Goal: Task Accomplishment & Management: Use online tool/utility

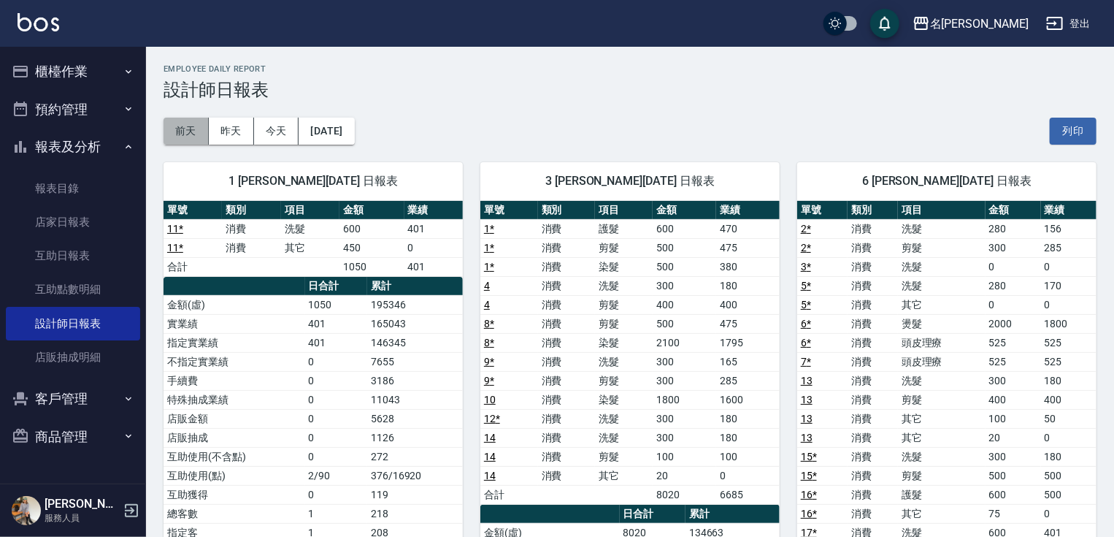
click at [190, 129] on button "前天" at bounding box center [186, 131] width 45 height 27
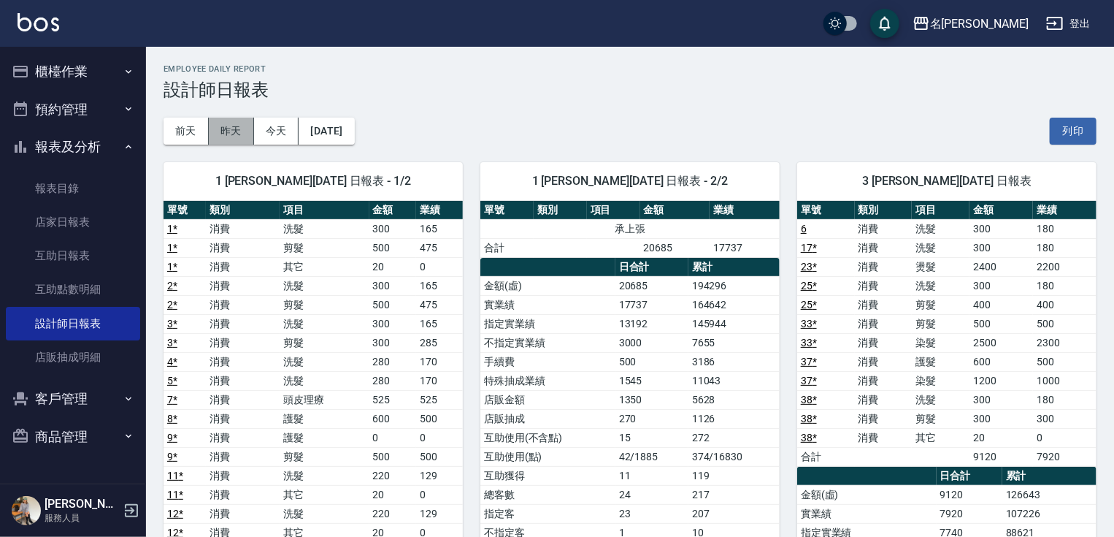
click at [234, 137] on button "昨天" at bounding box center [231, 131] width 45 height 27
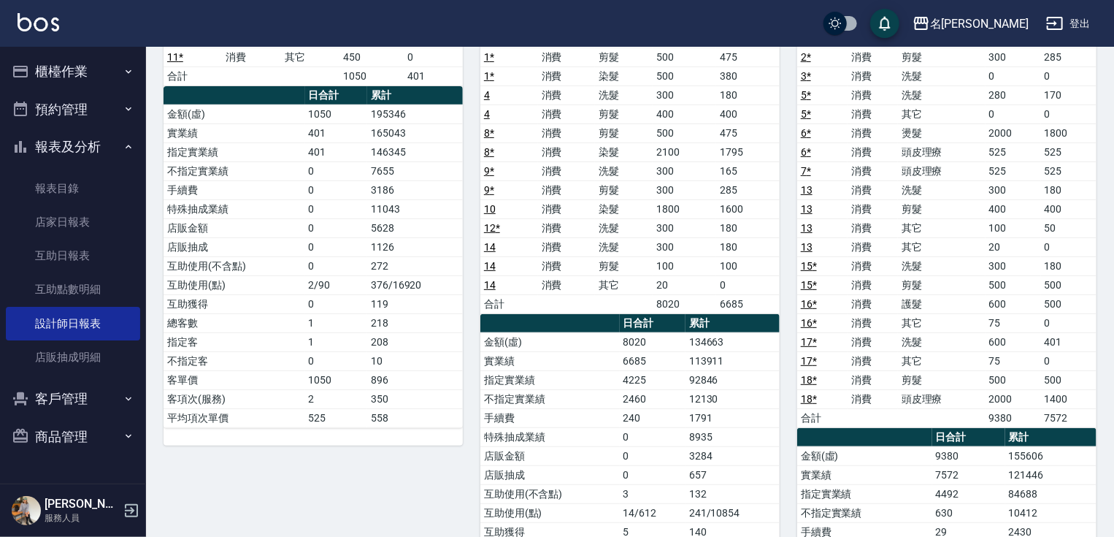
scroll to position [197, 0]
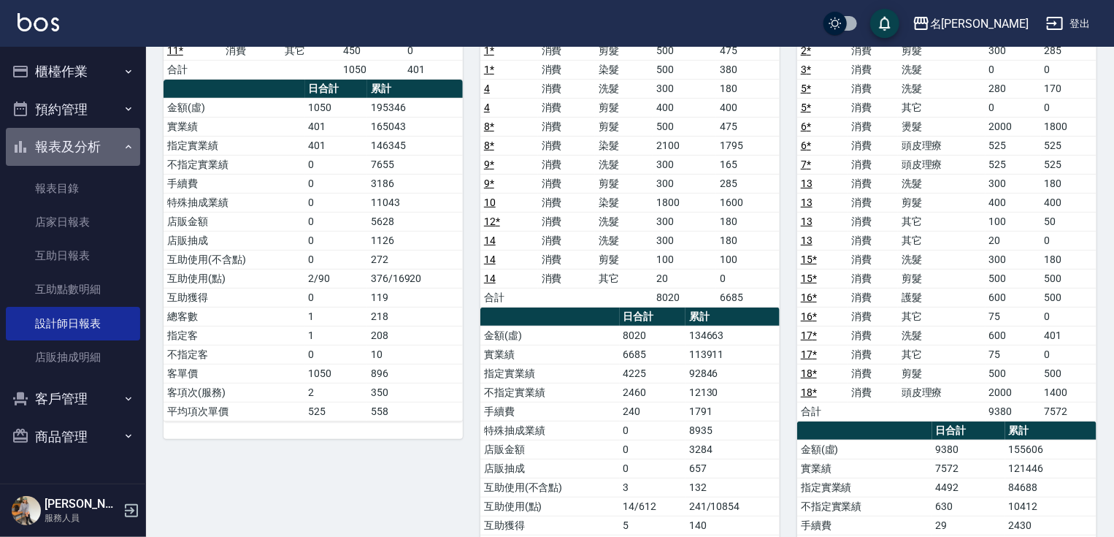
click at [64, 142] on button "報表及分析" at bounding box center [73, 147] width 134 height 38
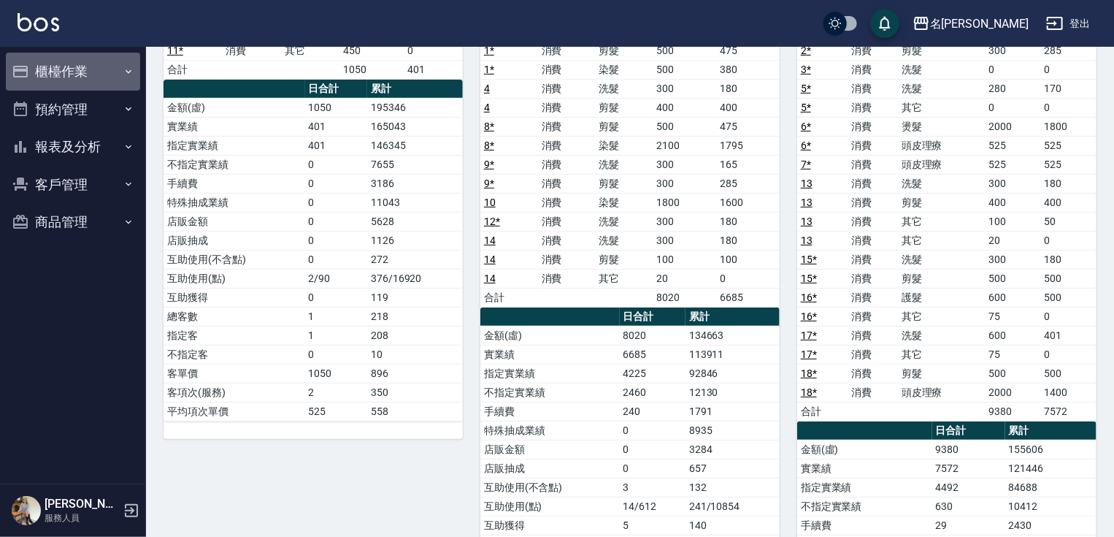
click at [64, 62] on button "櫃檯作業" at bounding box center [73, 72] width 134 height 38
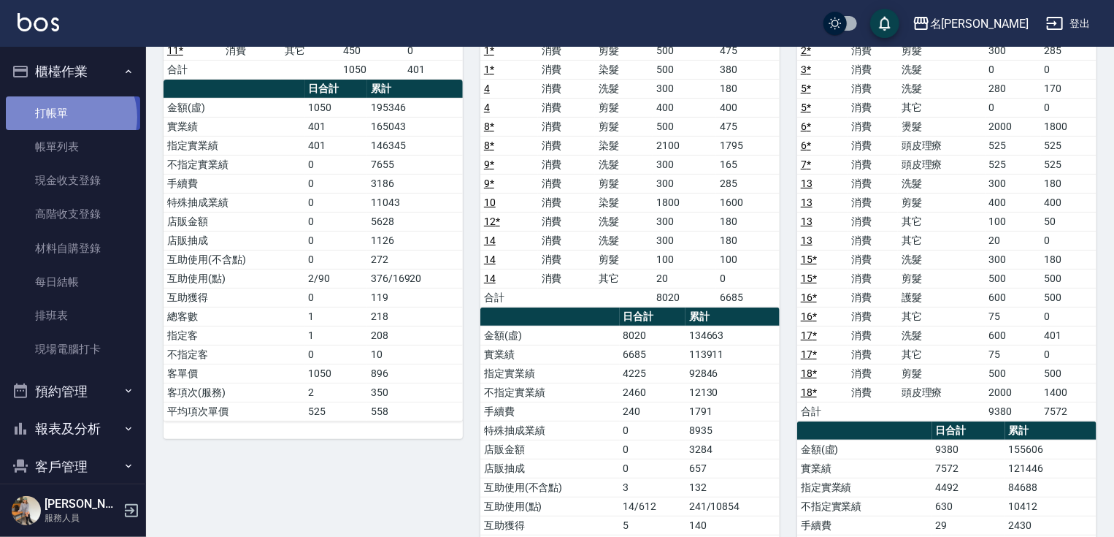
click at [64, 117] on link "打帳單" at bounding box center [73, 113] width 134 height 34
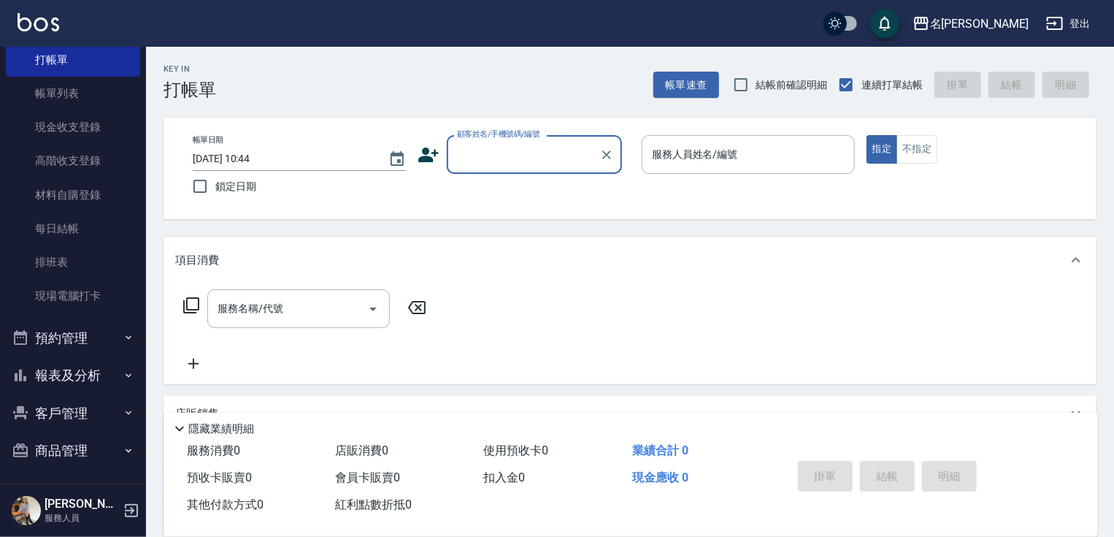
scroll to position [55, 0]
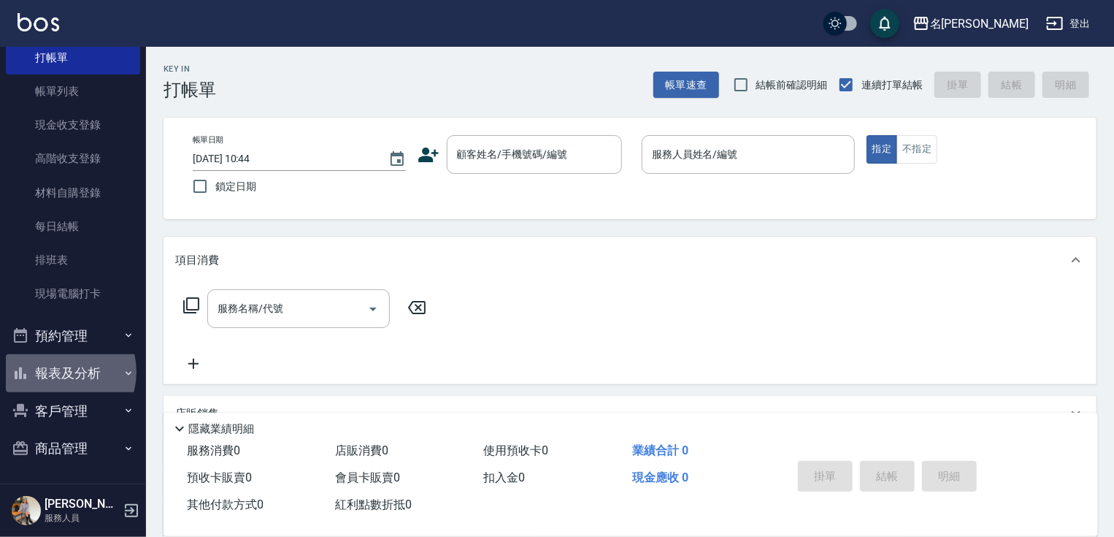
click at [60, 371] on button "報表及分析" at bounding box center [73, 373] width 134 height 38
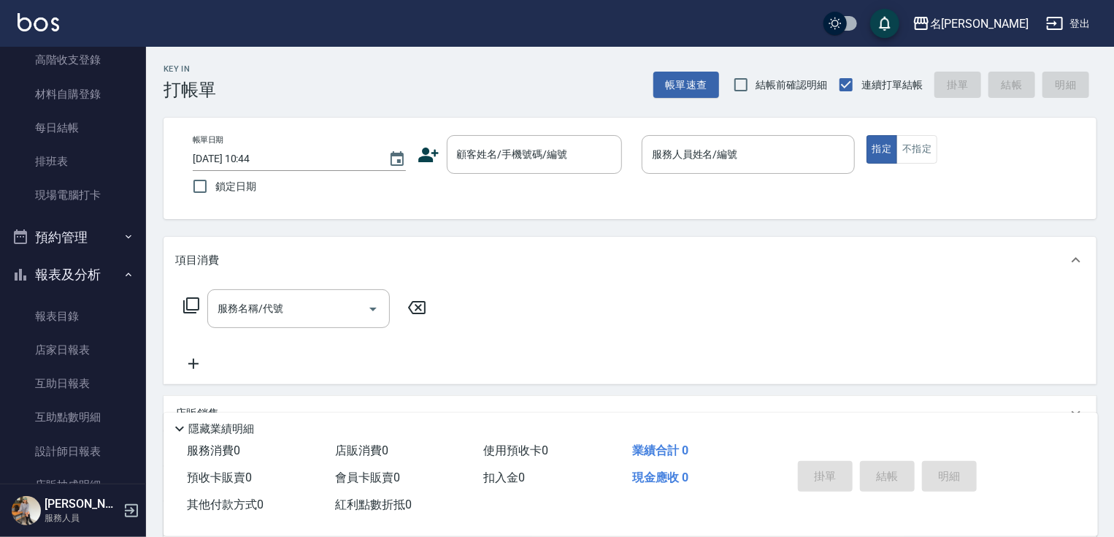
scroll to position [215, 0]
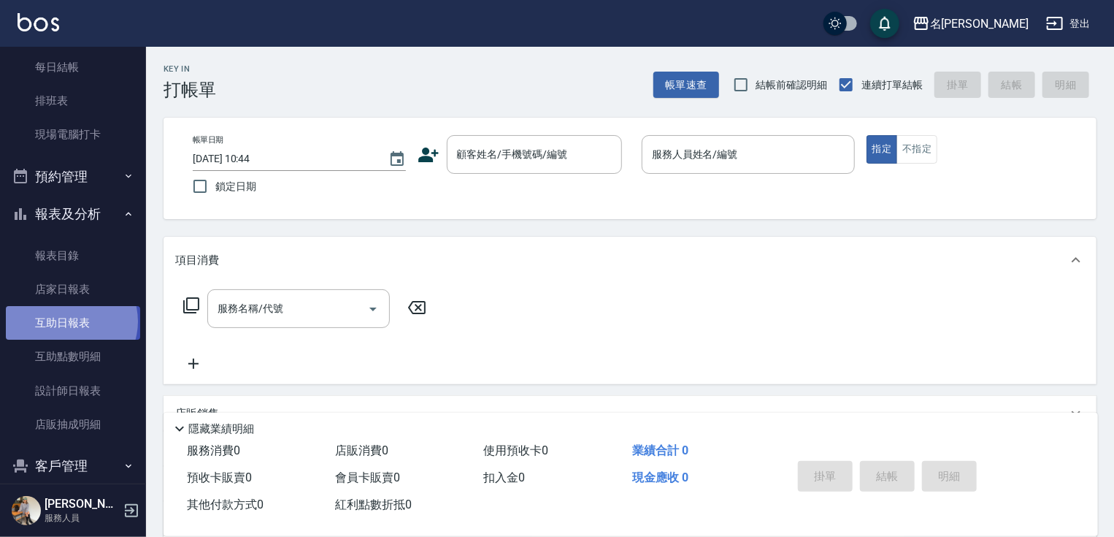
click at [70, 321] on link "互助日報表" at bounding box center [73, 323] width 134 height 34
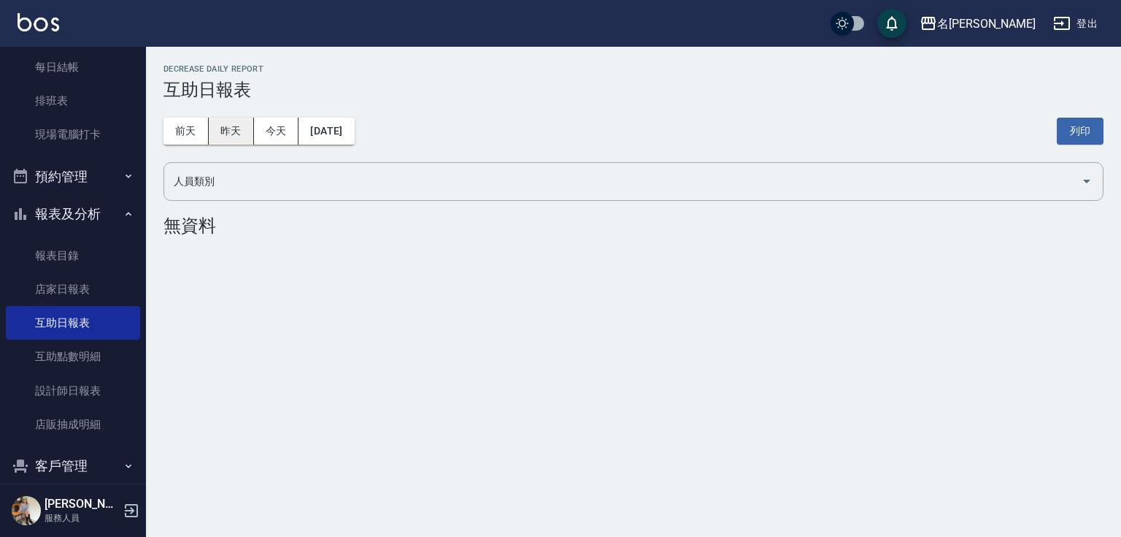
click at [224, 135] on button "昨天" at bounding box center [231, 131] width 45 height 27
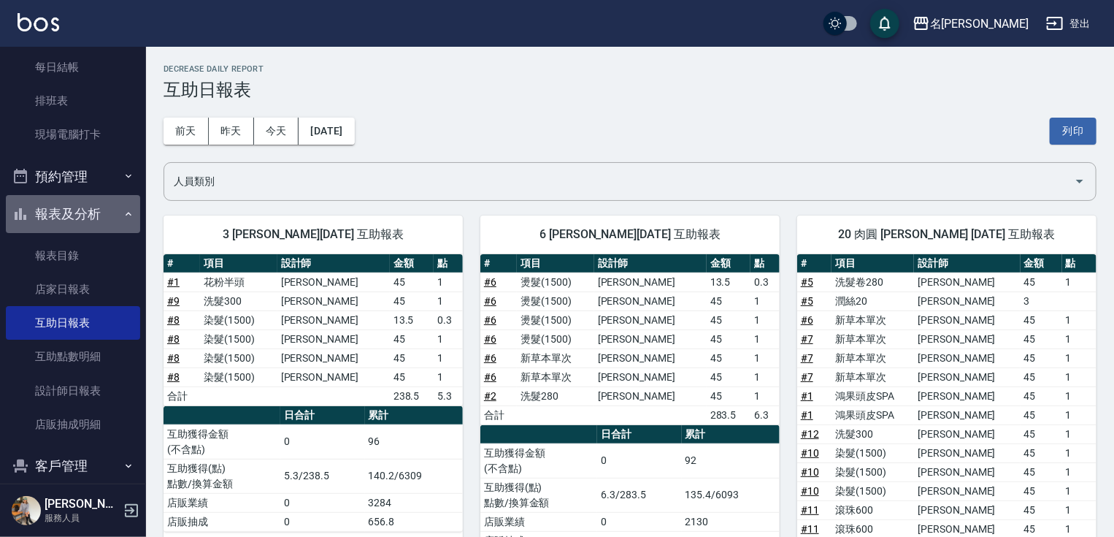
click at [74, 207] on button "報表及分析" at bounding box center [73, 214] width 134 height 38
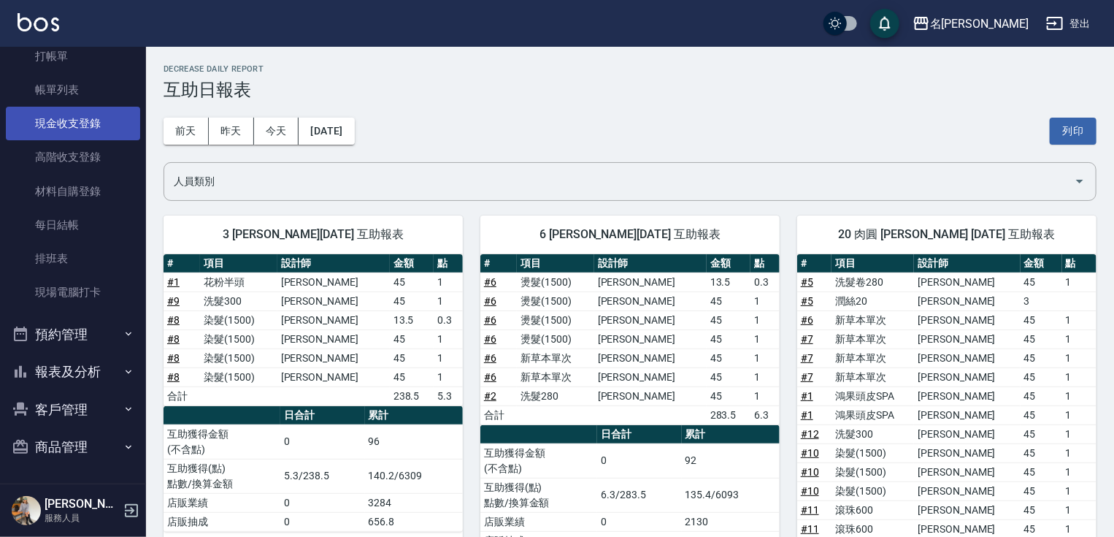
scroll to position [55, 0]
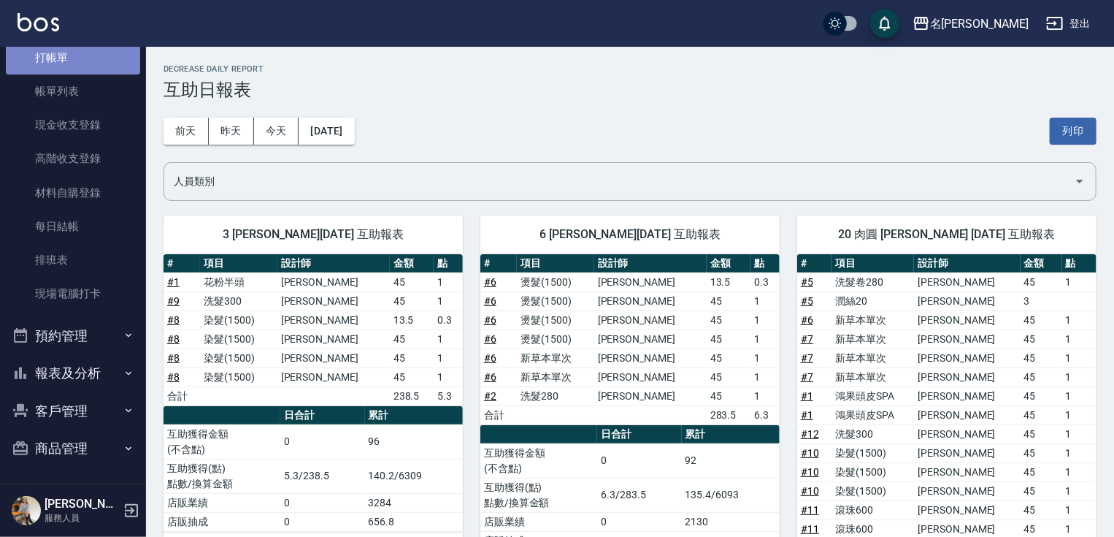
click at [82, 61] on link "打帳單" at bounding box center [73, 58] width 134 height 34
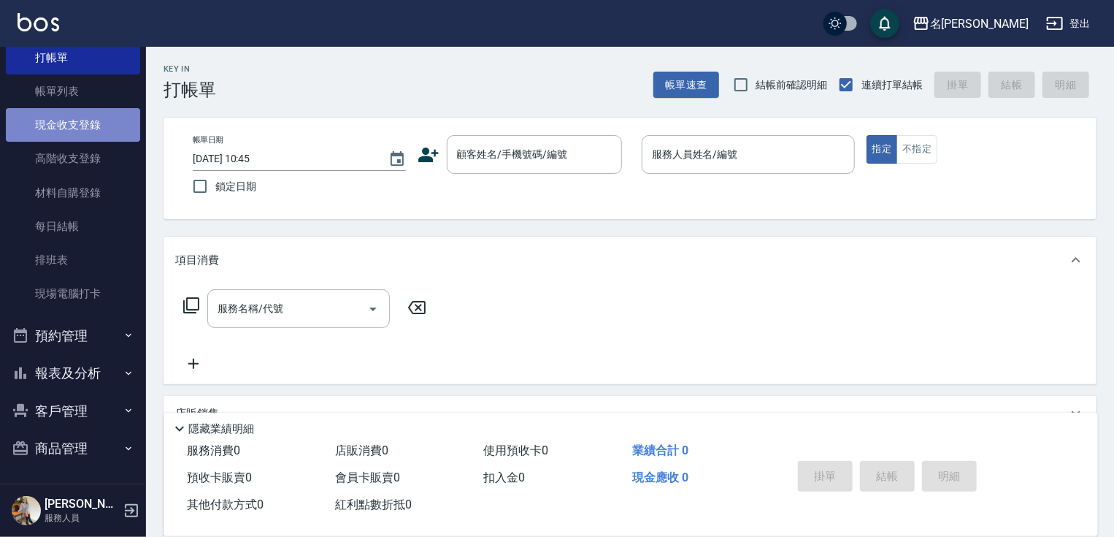
click at [77, 120] on link "現金收支登錄" at bounding box center [73, 125] width 134 height 34
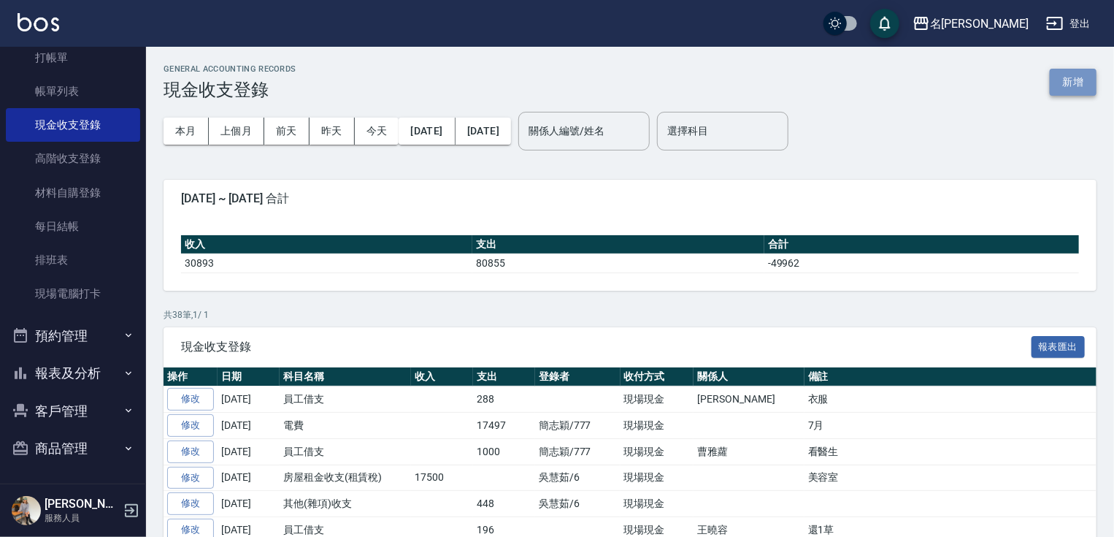
click at [1073, 79] on button "新增" at bounding box center [1073, 82] width 47 height 27
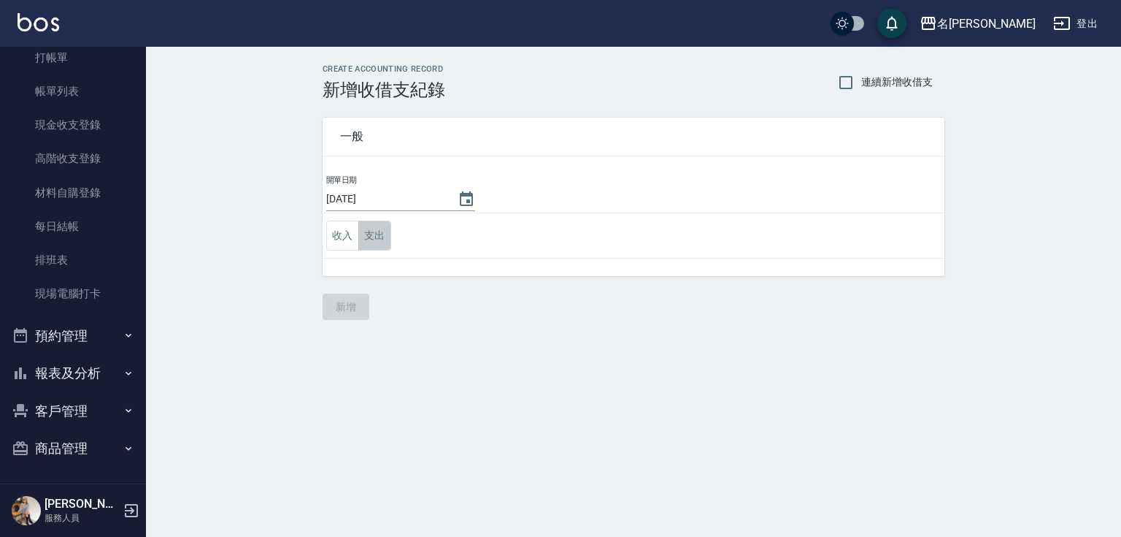
click at [376, 241] on button "支出" at bounding box center [374, 235] width 33 height 30
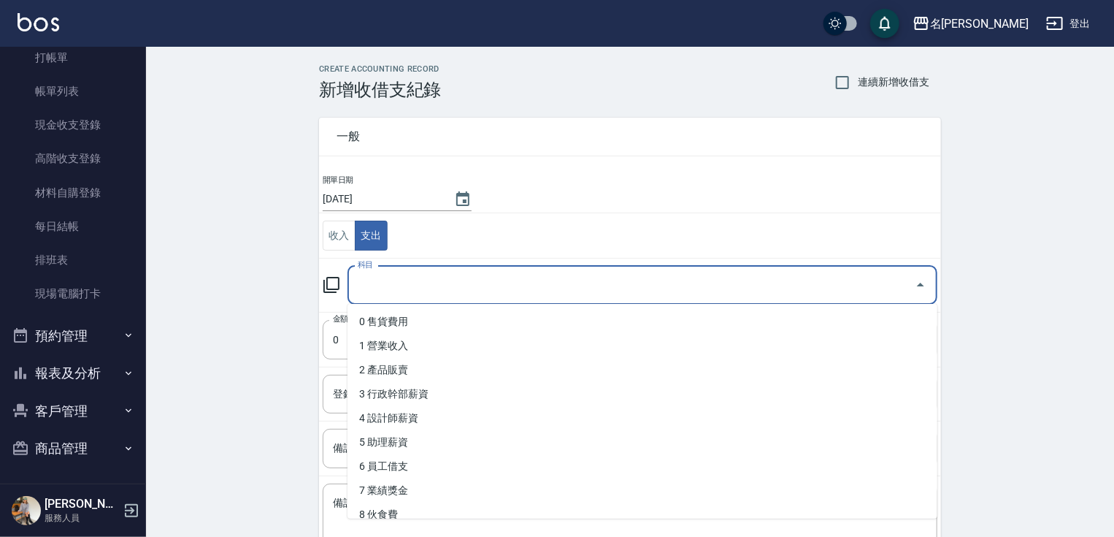
click at [406, 286] on input "科目" at bounding box center [631, 285] width 555 height 26
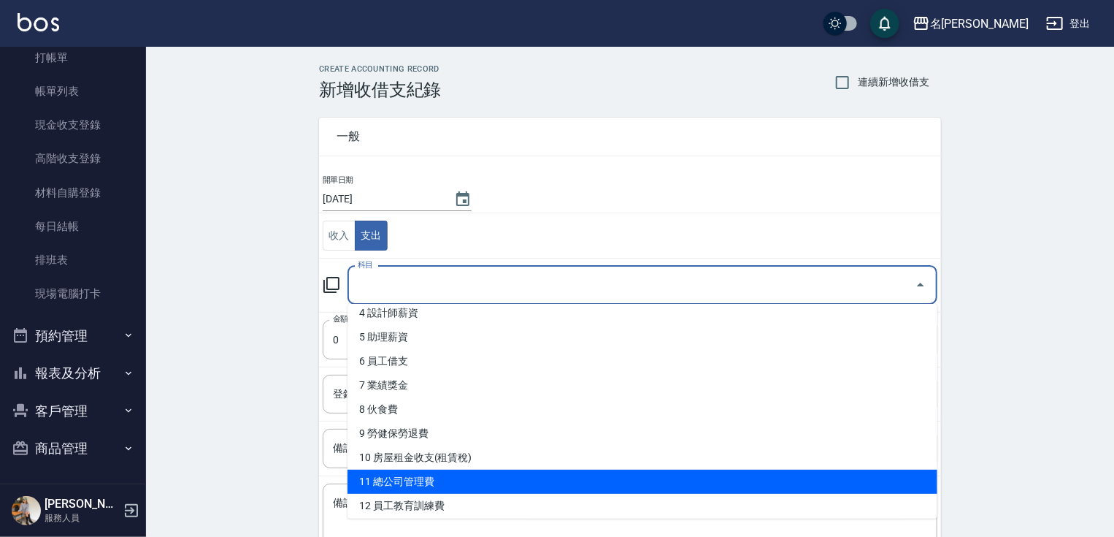
scroll to position [175, 0]
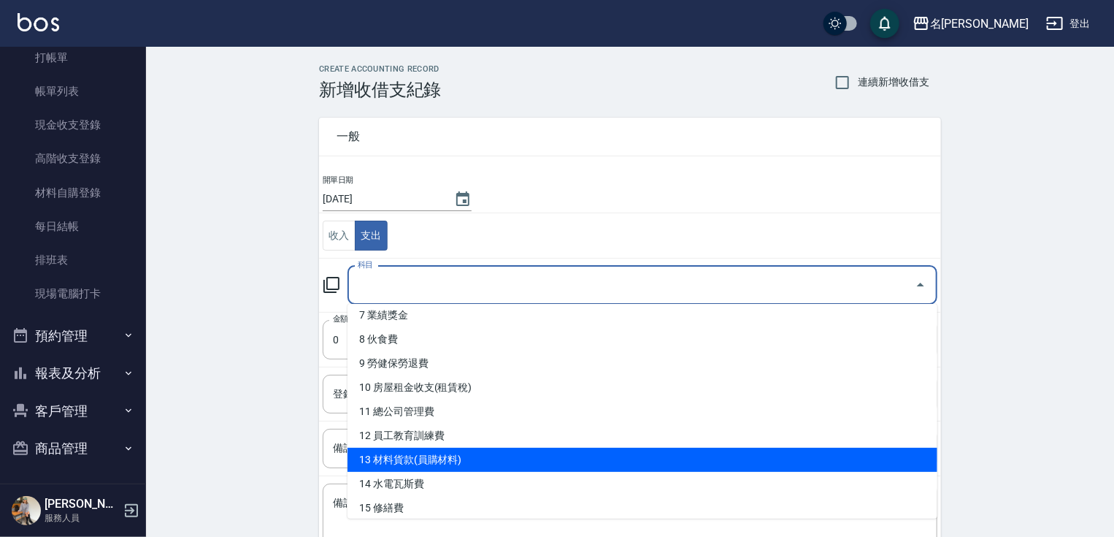
click at [408, 457] on li "13 材料貨款(員購材料)" at bounding box center [643, 460] width 590 height 24
type input "13 材料貨款(員購材料)"
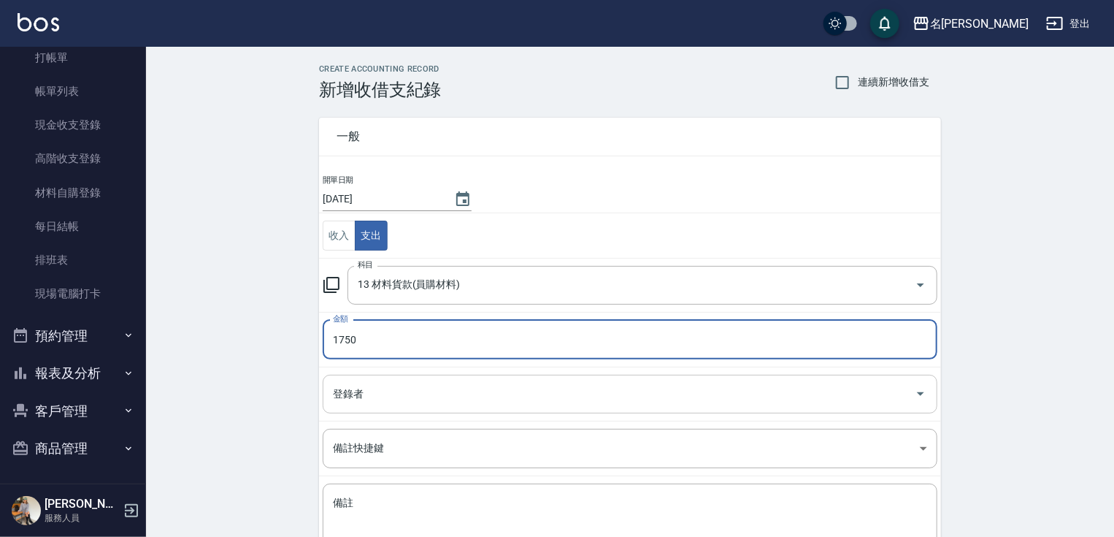
click at [413, 406] on div "登錄者" at bounding box center [630, 394] width 615 height 39
type input "1750"
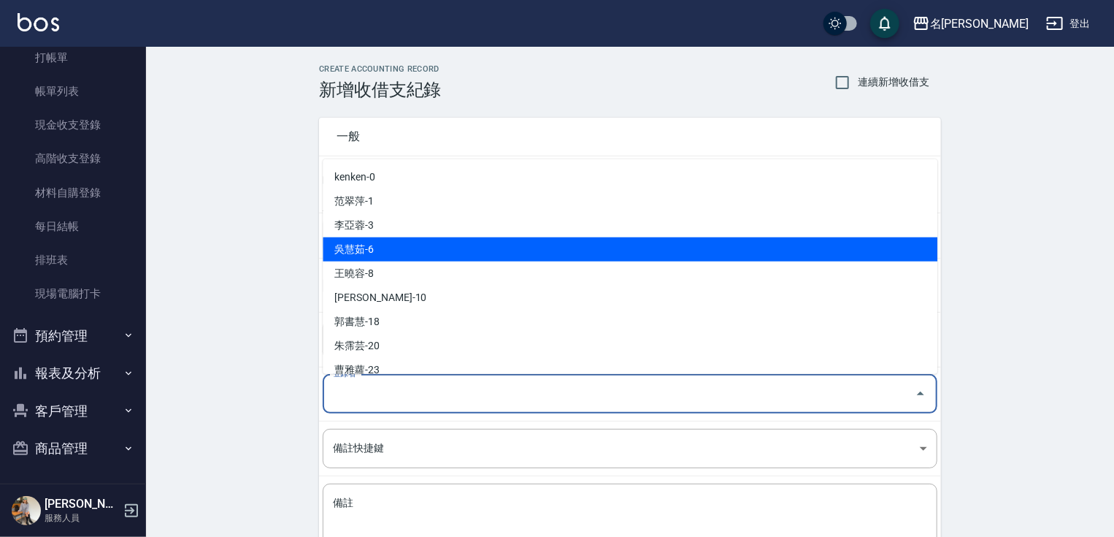
click at [412, 239] on li "吳慧茹-6" at bounding box center [630, 249] width 615 height 24
type input "吳慧茹-6"
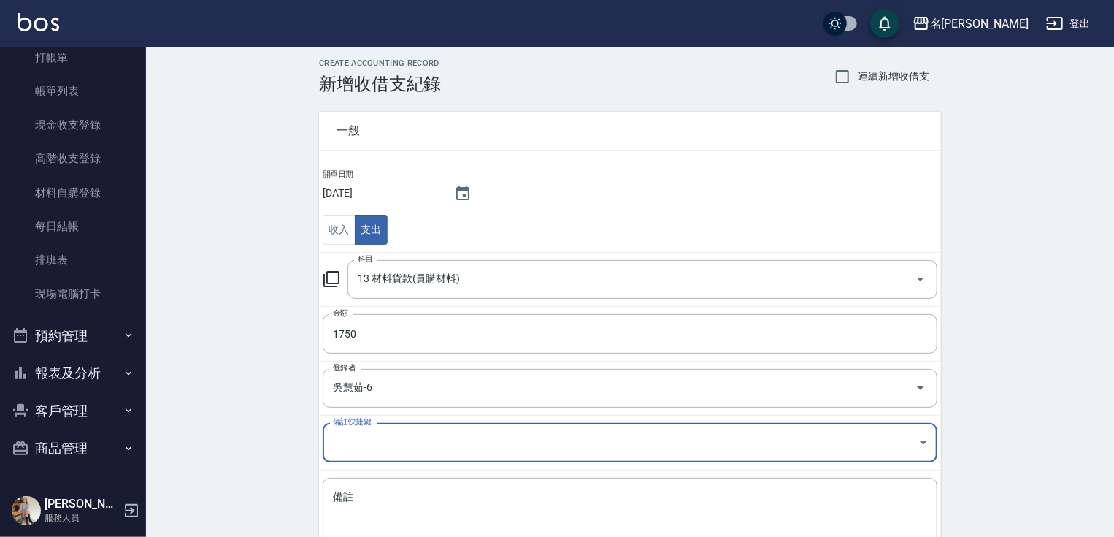
scroll to position [0, 0]
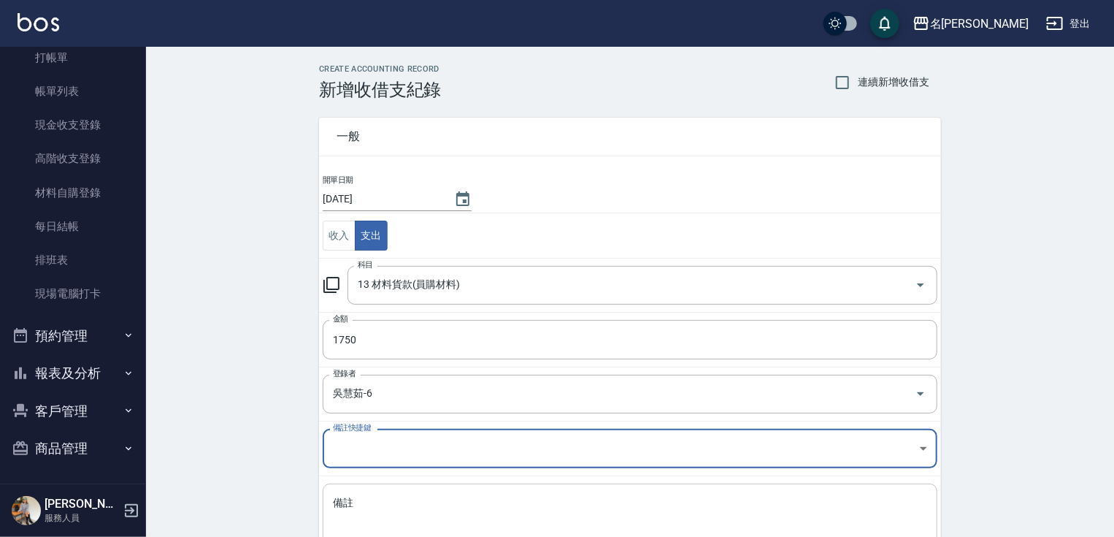
click at [398, 485] on div "x 備註" at bounding box center [630, 520] width 615 height 74
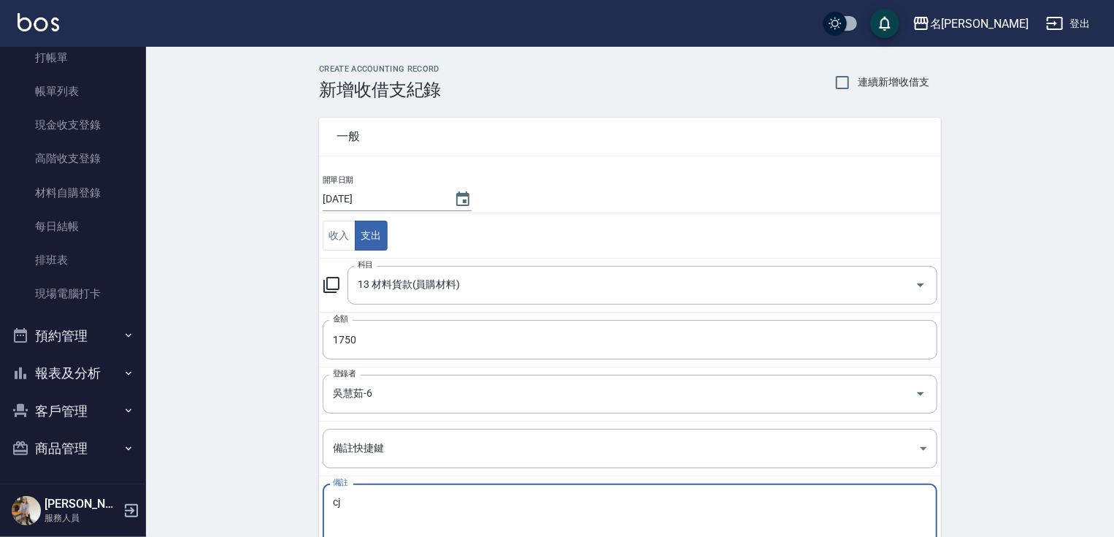
type textarea "c"
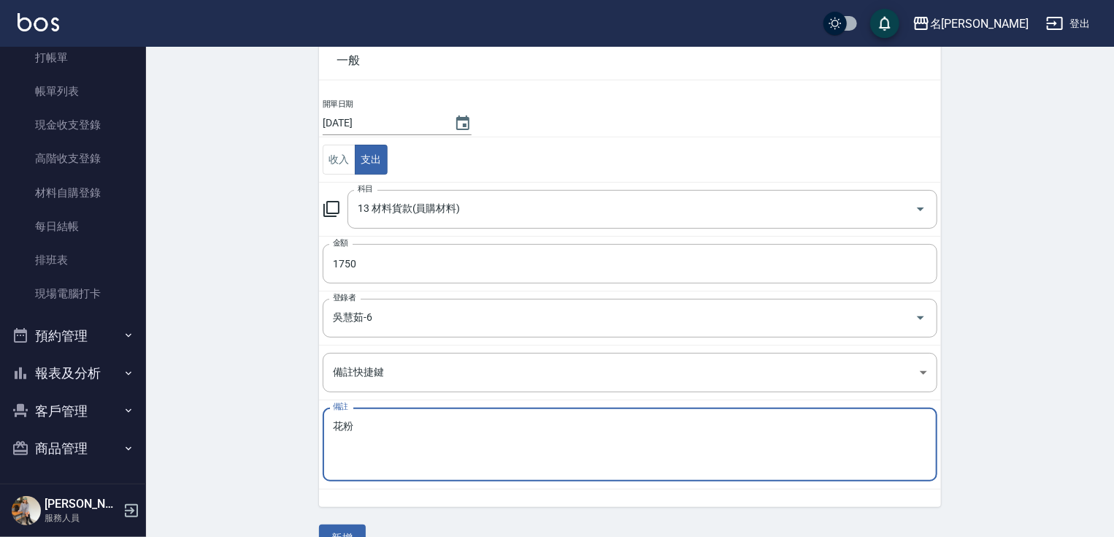
scroll to position [106, 0]
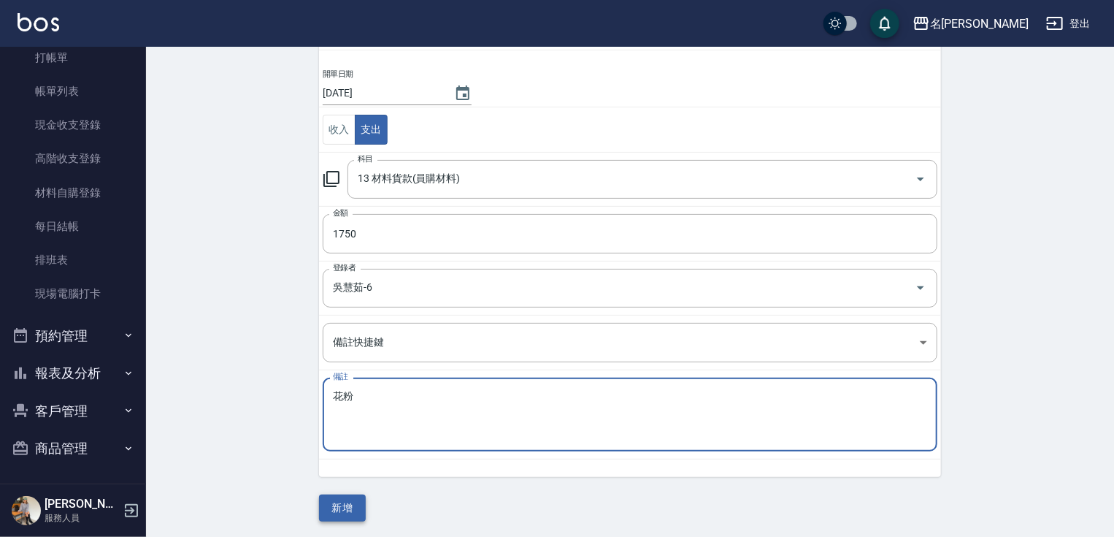
type textarea "花粉"
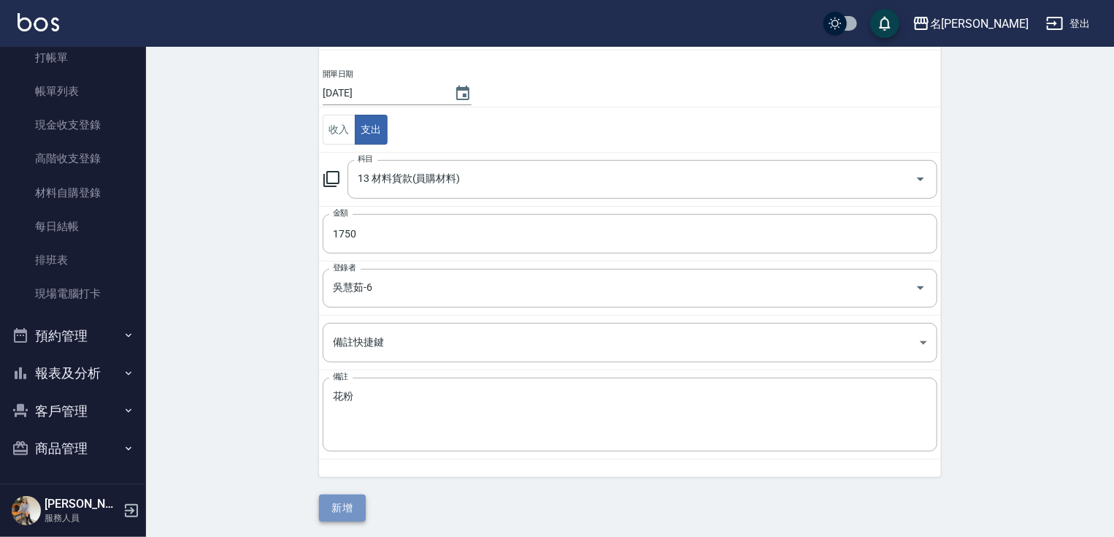
click at [342, 511] on button "新增" at bounding box center [342, 507] width 47 height 27
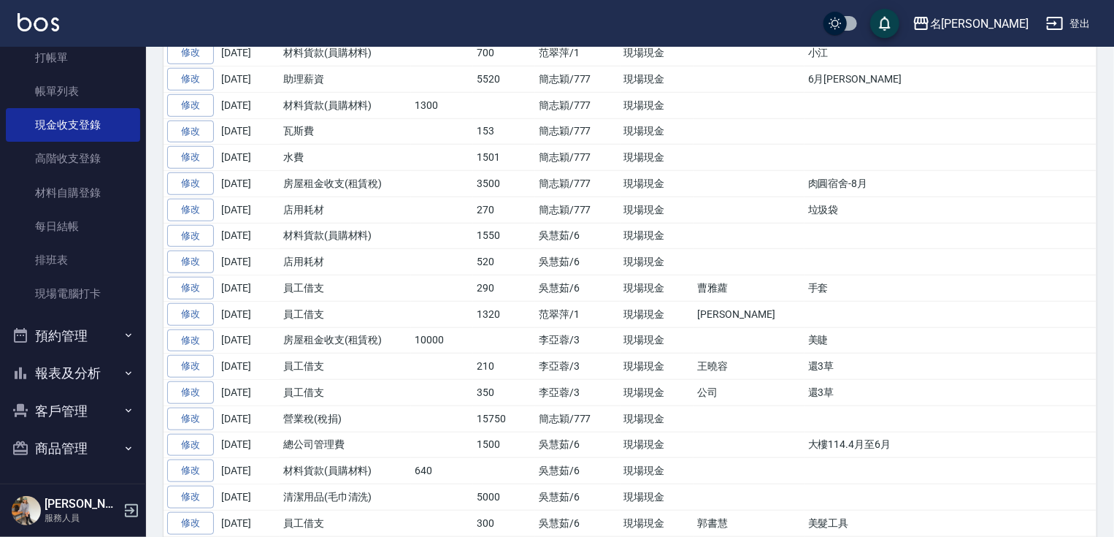
scroll to position [566, 0]
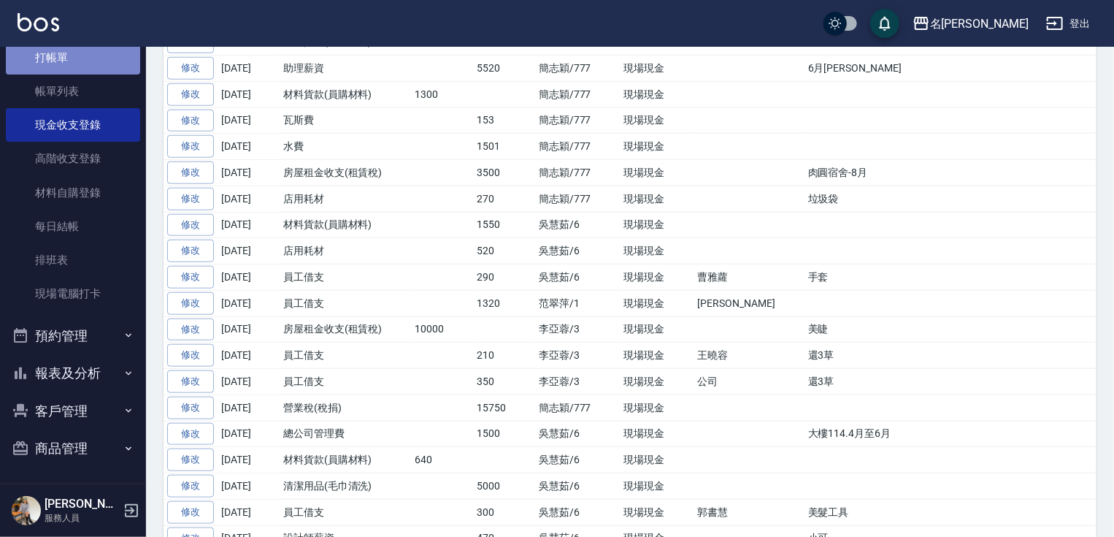
click at [82, 61] on link "打帳單" at bounding box center [73, 58] width 134 height 34
